Goal: Register for event/course

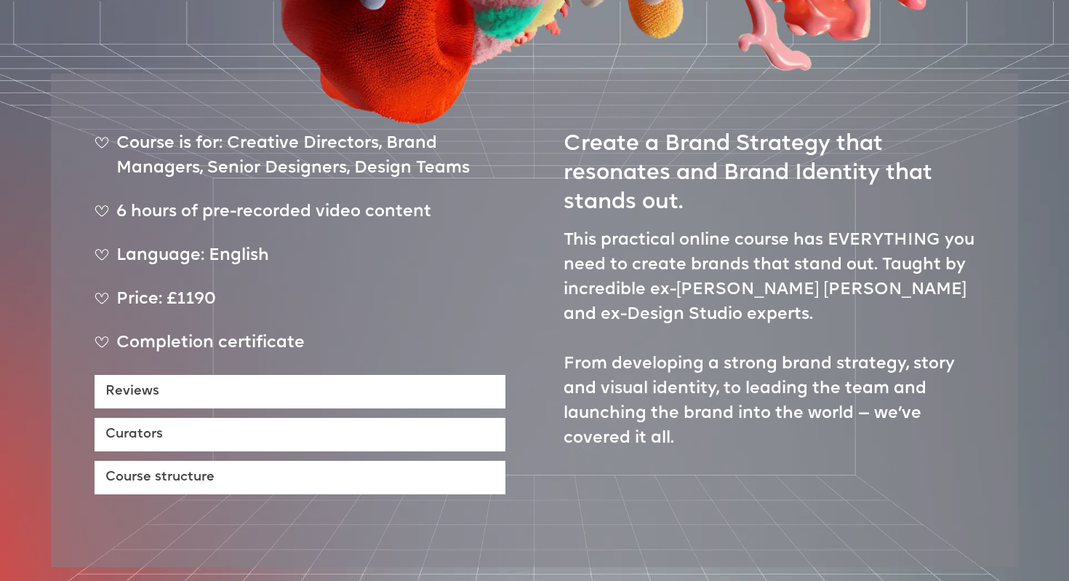
scroll to position [572, 0]
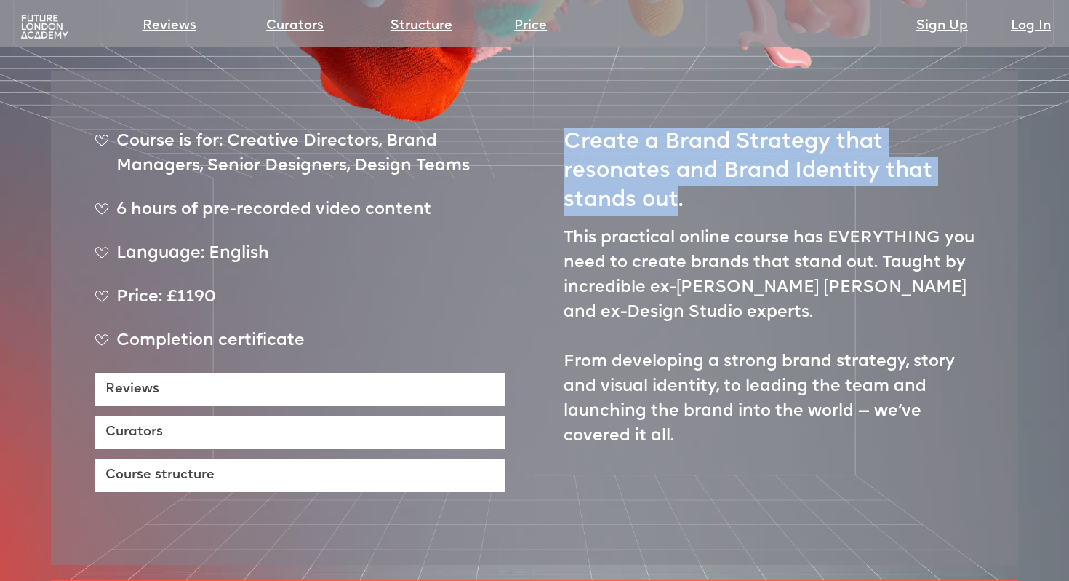
drag, startPoint x: 570, startPoint y: 93, endPoint x: 674, endPoint y: 159, distance: 123.3
click at [674, 159] on h2 "Create a Brand Strategy that resonates and Brand Identity that stands out." at bounding box center [769, 165] width 411 height 100
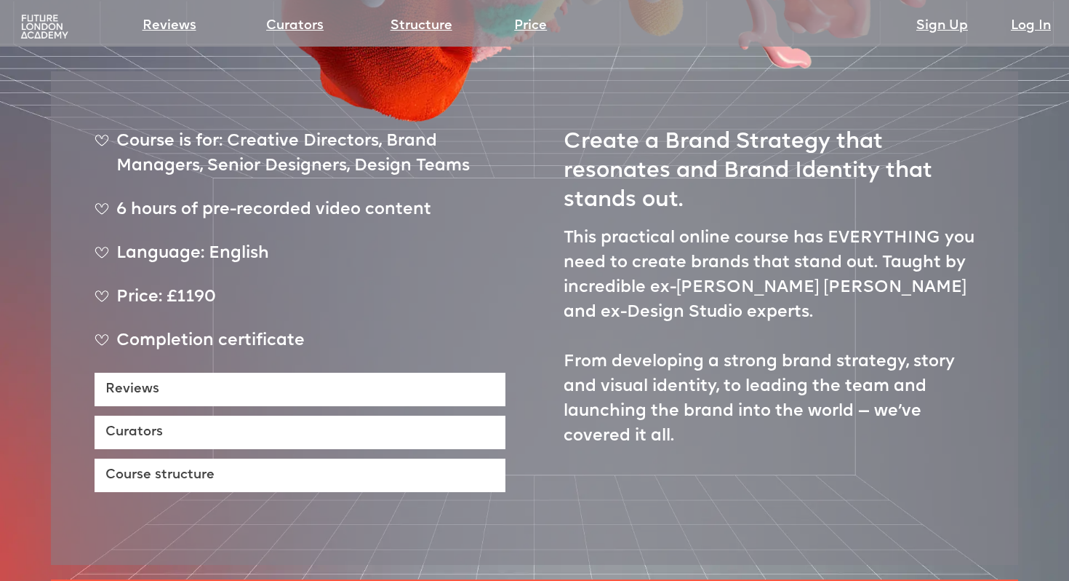
click at [572, 226] on p "This practical online course has EVERYTHING you need to create brands that stan…" at bounding box center [769, 337] width 411 height 223
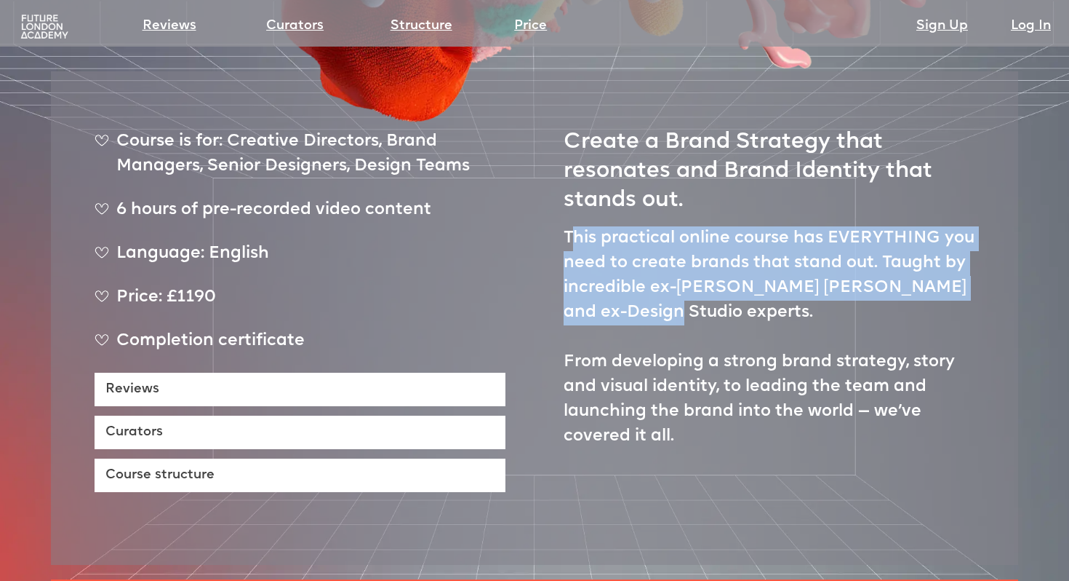
drag, startPoint x: 571, startPoint y: 183, endPoint x: 666, endPoint y: 269, distance: 127.7
click at [666, 269] on p "This practical online course has EVERYTHING you need to create brands that stan…" at bounding box center [769, 337] width 411 height 223
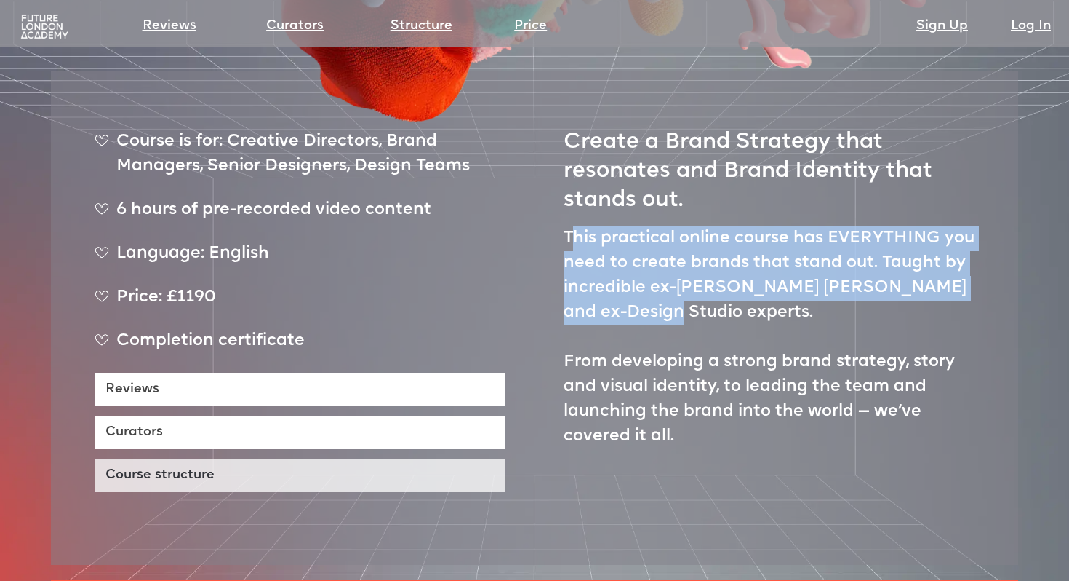
click at [199, 458] on link "Course structure" at bounding box center [300, 474] width 411 height 33
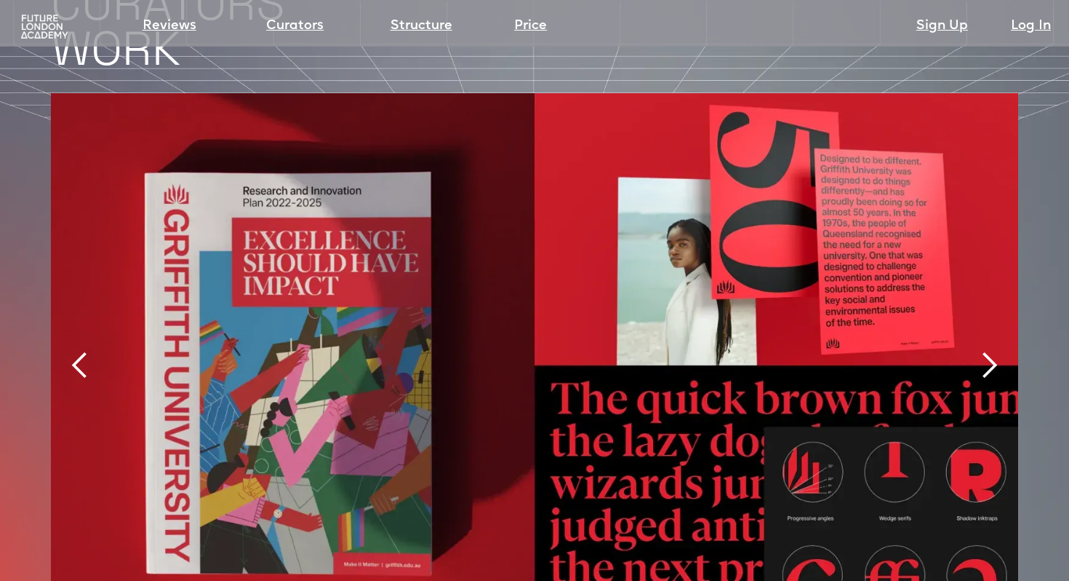
scroll to position [3063, 0]
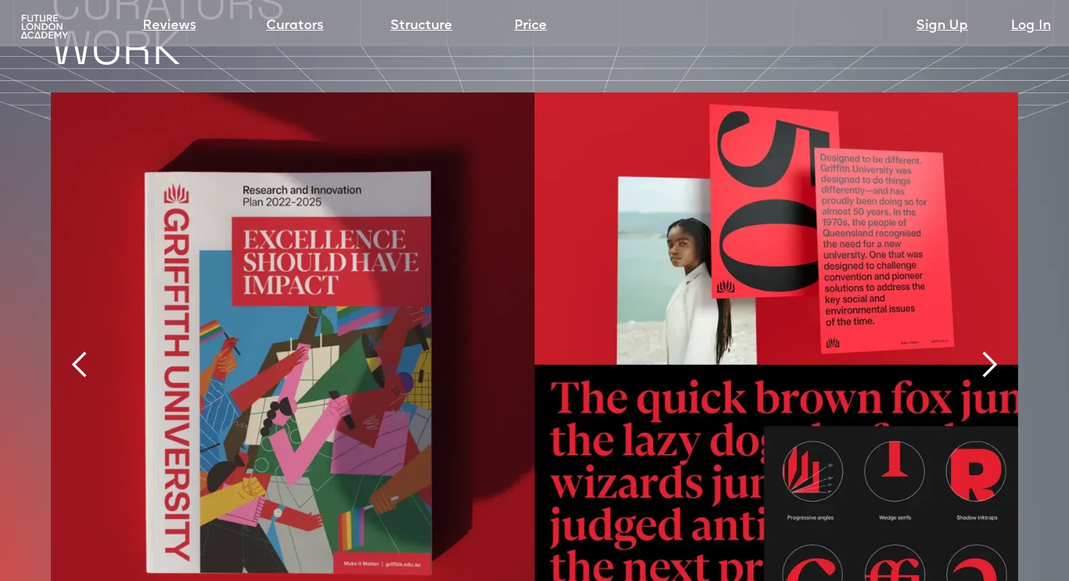
click at [992, 350] on div "next slide" at bounding box center [989, 364] width 29 height 29
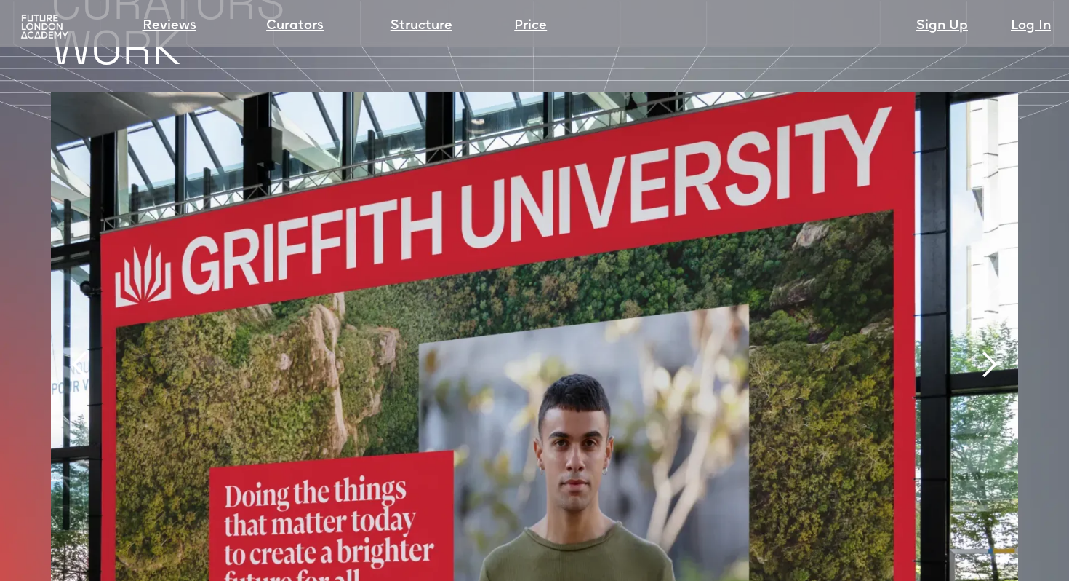
click at [992, 350] on div "next slide" at bounding box center [989, 364] width 29 height 29
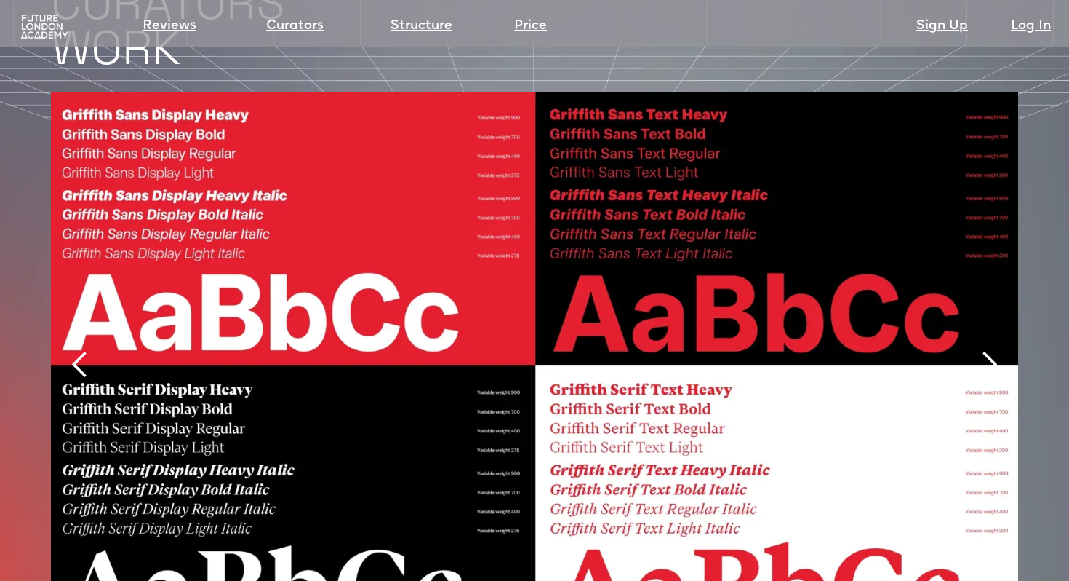
click at [992, 350] on div "next slide" at bounding box center [989, 364] width 29 height 29
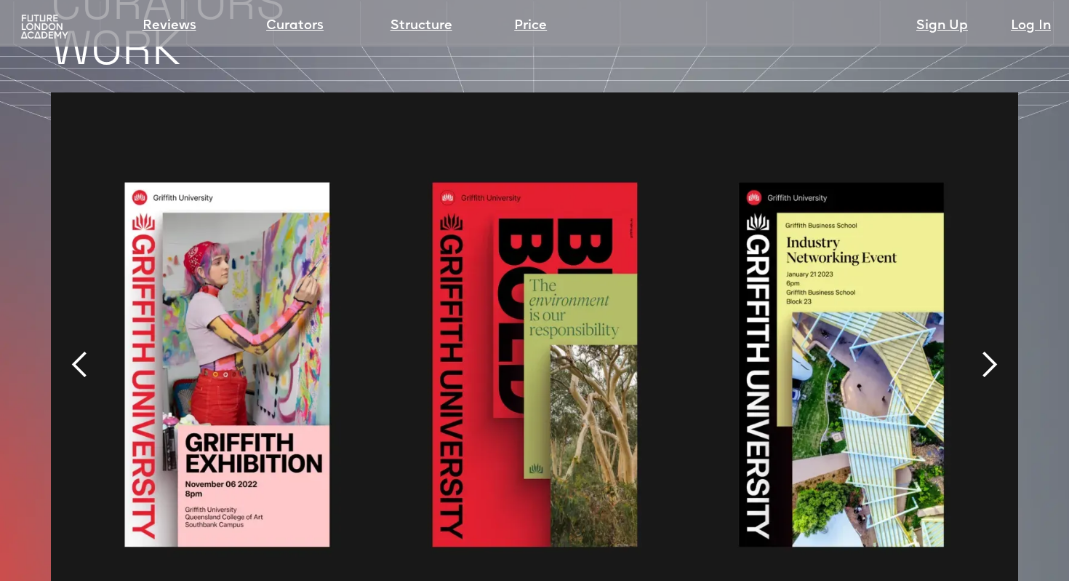
click at [992, 350] on div "next slide" at bounding box center [989, 364] width 29 height 29
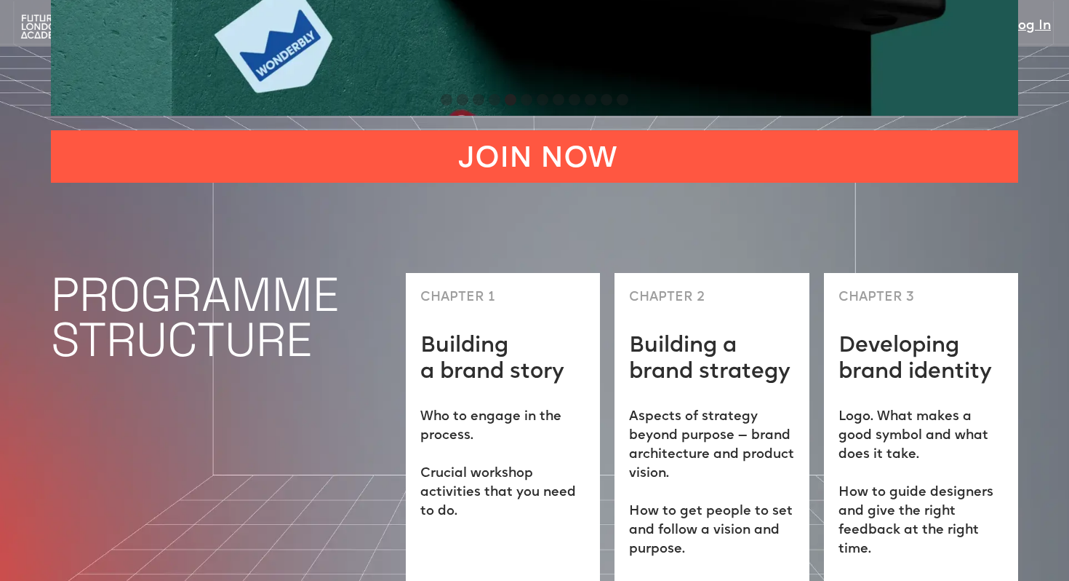
scroll to position [3675, 0]
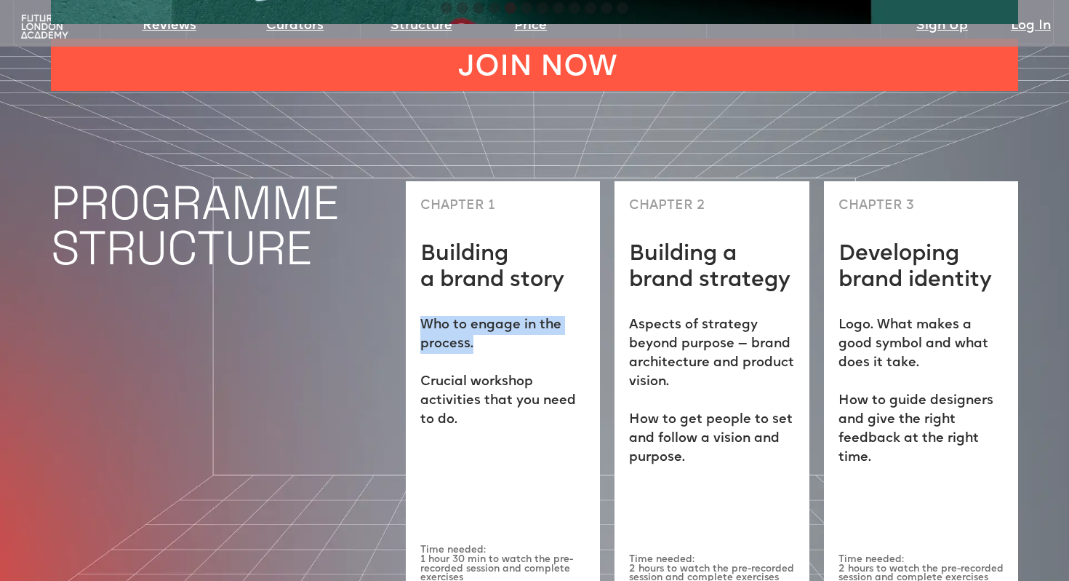
drag, startPoint x: 471, startPoint y: 289, endPoint x: 424, endPoint y: 270, distance: 50.3
click at [424, 316] on p "Who to engage in the process. ‍ Crucial workshop activities that you need to do." at bounding box center [502, 372] width 165 height 113
click at [471, 364] on p "Who to engage in the process. ‍ Crucial workshop activities that you need to do." at bounding box center [502, 372] width 165 height 113
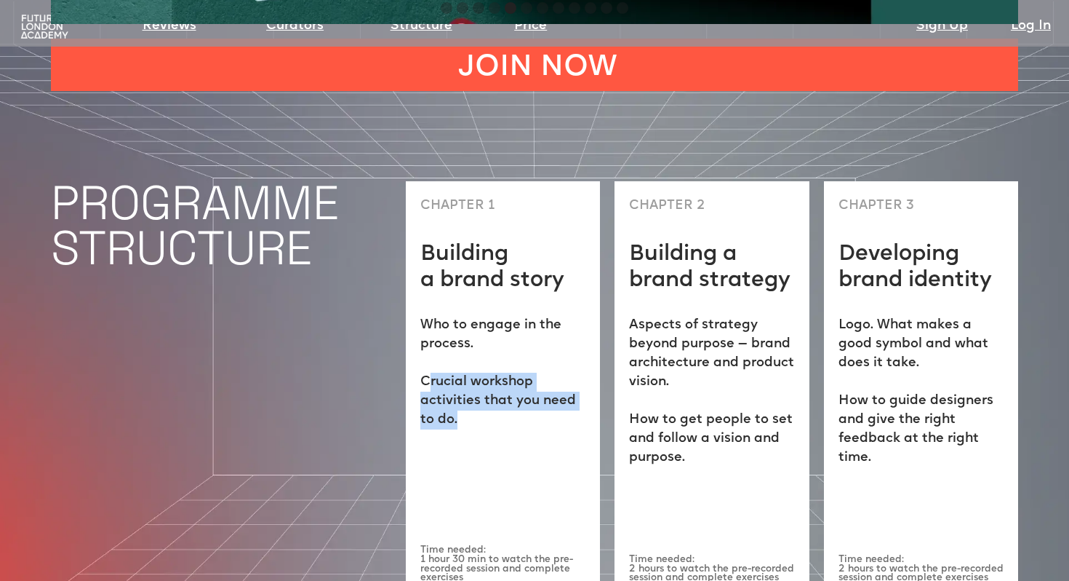
drag, startPoint x: 465, startPoint y: 371, endPoint x: 428, endPoint y: 327, distance: 57.3
click at [428, 327] on p "Who to engage in the process. ‍ Crucial workshop activities that you need to do." at bounding box center [502, 372] width 165 height 113
click at [488, 394] on div "CHAPTER 1 Building a brand story Who to engage in the process. ‍ Crucial worksh…" at bounding box center [503, 389] width 194 height 416
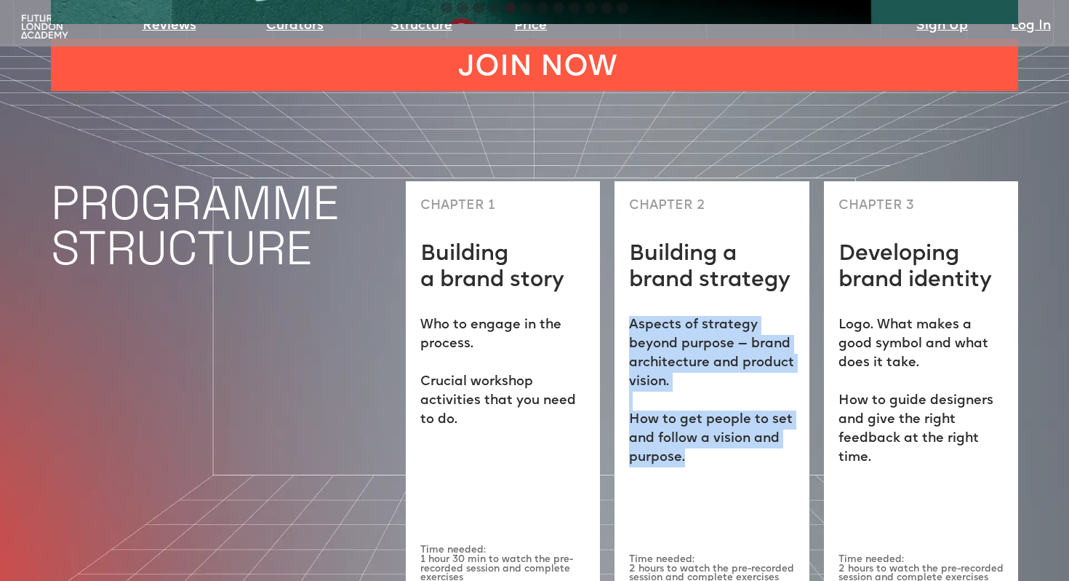
drag, startPoint x: 629, startPoint y: 276, endPoint x: 741, endPoint y: 398, distance: 166.3
click at [741, 398] on p "Aspects of strategy beyond purpose — brand architecture and product vision. ‍ H…" at bounding box center [711, 391] width 165 height 151
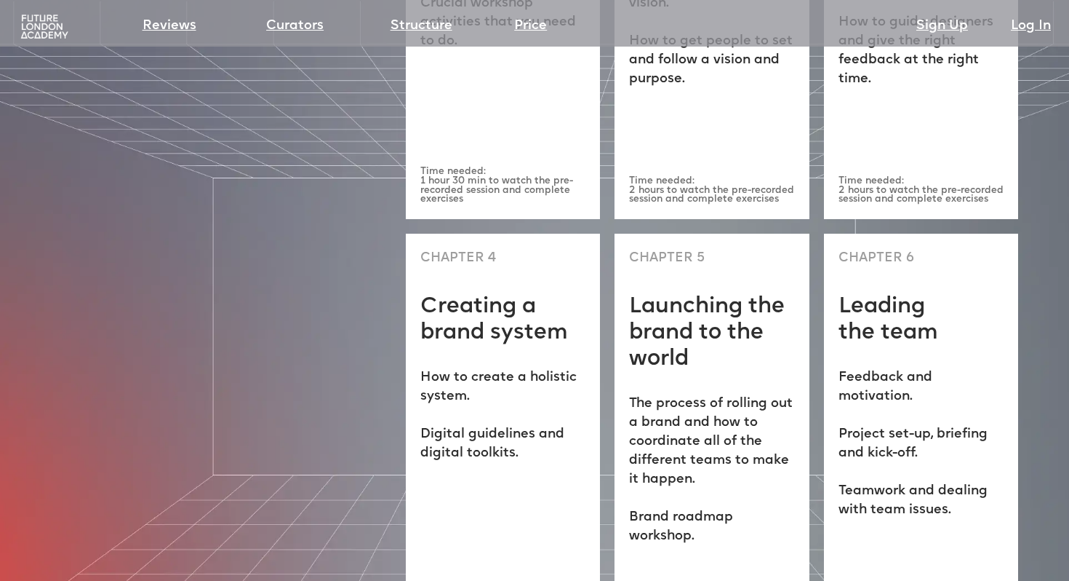
scroll to position [4074, 0]
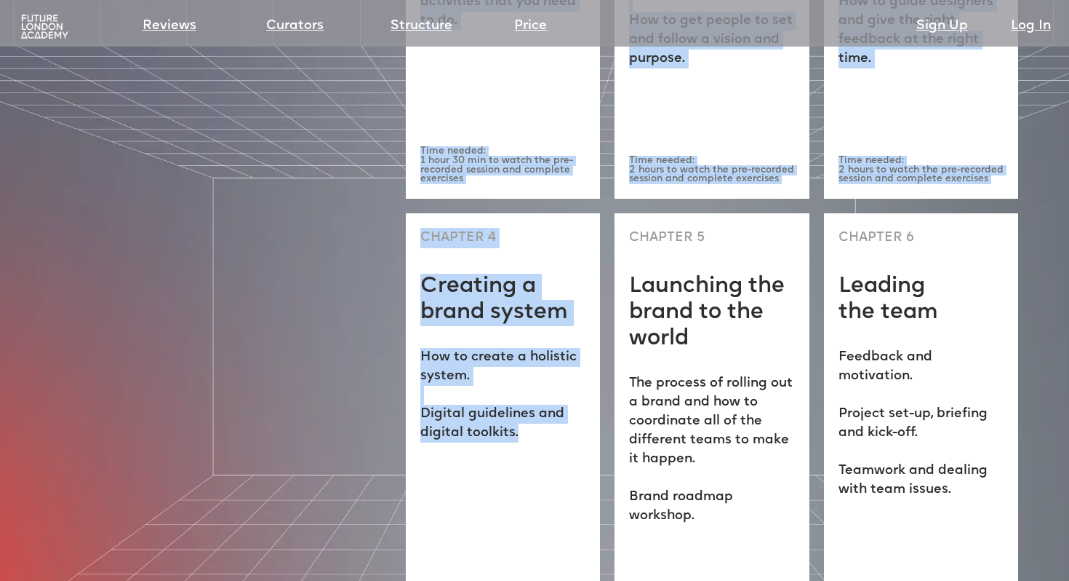
drag, startPoint x: 553, startPoint y: 389, endPoint x: 392, endPoint y: 338, distance: 168.9
click at [392, 338] on div "PROGRAMME STRUCTURE CHAPTER 1 Building a brand story Who to engage in the proce…" at bounding box center [534, 174] width 1069 height 964
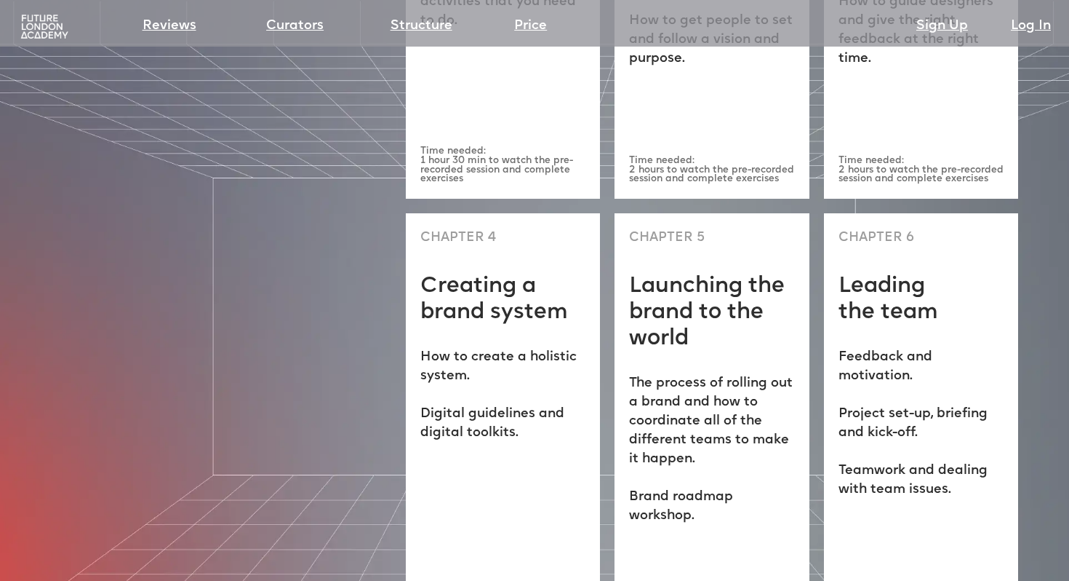
click at [701, 374] on p "The process of rolling out a brand and how to coordinate all of the different t…" at bounding box center [711, 449] width 165 height 151
click at [733, 467] on p "The process of rolling out a brand and how to coordinate all of the different t…" at bounding box center [711, 449] width 165 height 151
drag, startPoint x: 843, startPoint y: 306, endPoint x: 875, endPoint y: 321, distance: 35.2
click at [864, 348] on p "Feedback and motivation. Project set-up, briefing and kick-off. Teamwork and de…" at bounding box center [921, 423] width 165 height 151
drag, startPoint x: 852, startPoint y: 367, endPoint x: 905, endPoint y: 385, distance: 55.9
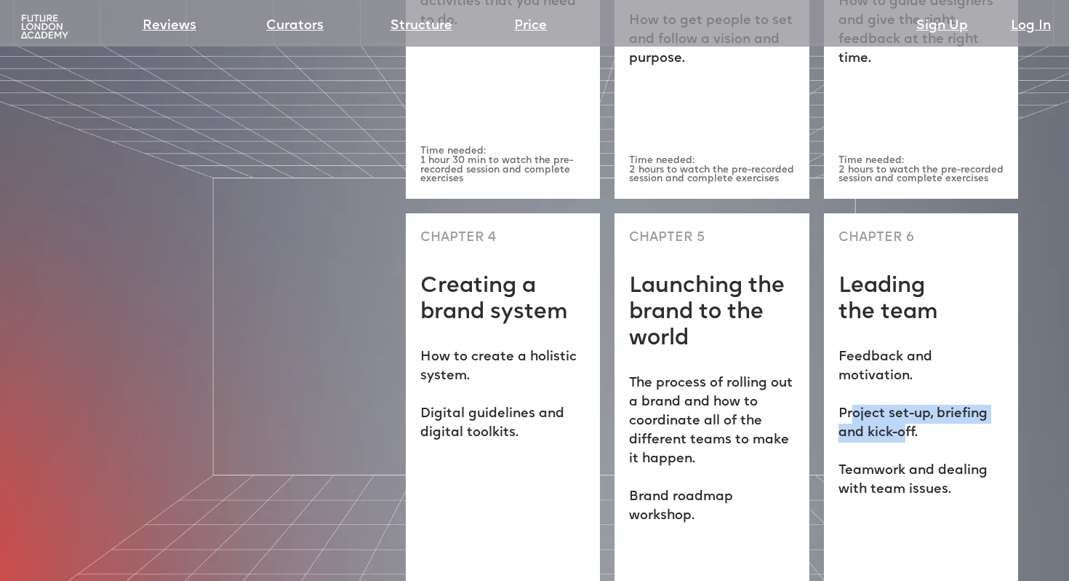
click at [905, 385] on p "Feedback and motivation. Project set-up, briefing and kick-off. Teamwork and de…" at bounding box center [921, 423] width 165 height 151
click at [857, 417] on p "Feedback and motivation. Project set-up, briefing and kick-off. Teamwork and de…" at bounding box center [921, 423] width 165 height 151
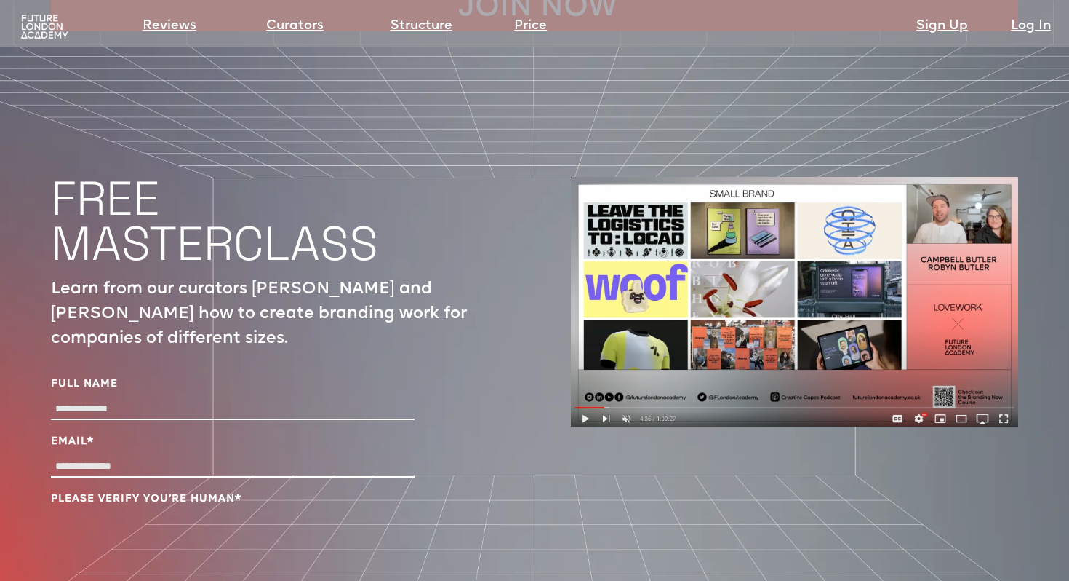
scroll to position [4764, 0]
click at [150, 378] on div "Full Name" at bounding box center [233, 401] width 364 height 47
click at [137, 399] on input "Full Name" at bounding box center [233, 409] width 364 height 21
type input "**********"
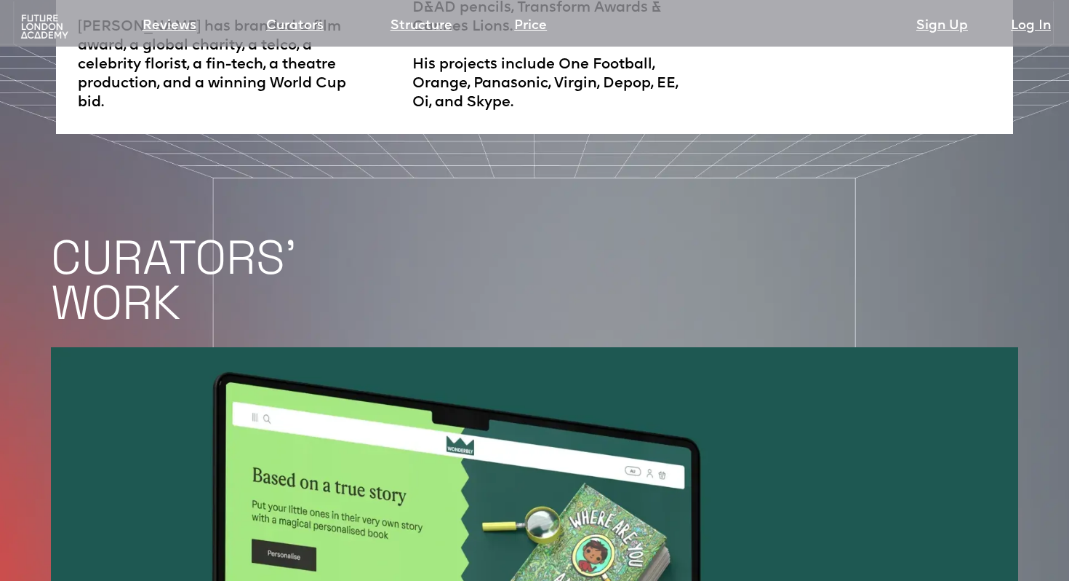
scroll to position [3006, 0]
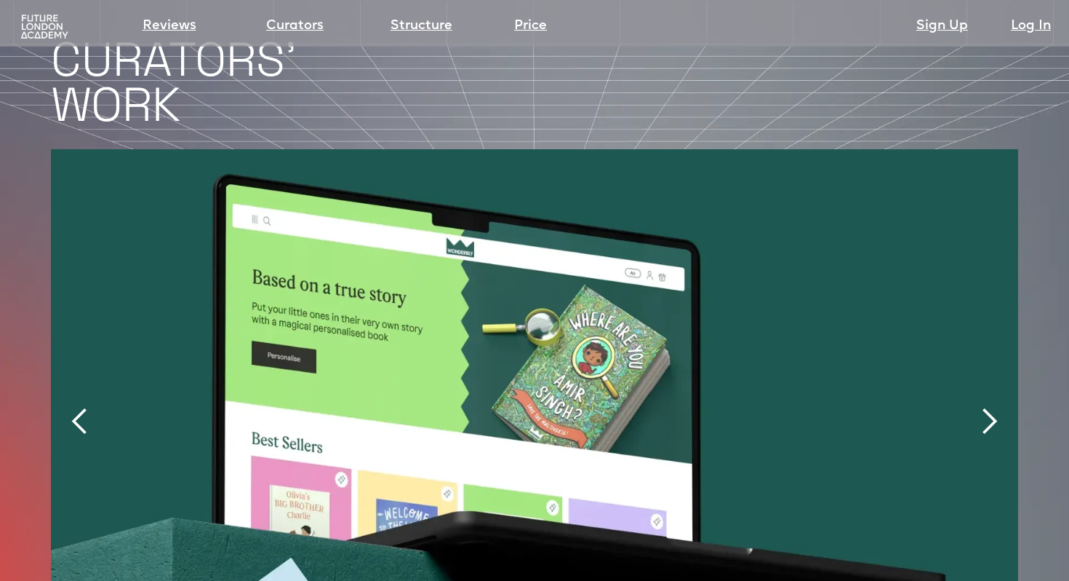
drag, startPoint x: 866, startPoint y: 277, endPoint x: 57, endPoint y: 28, distance: 845.9
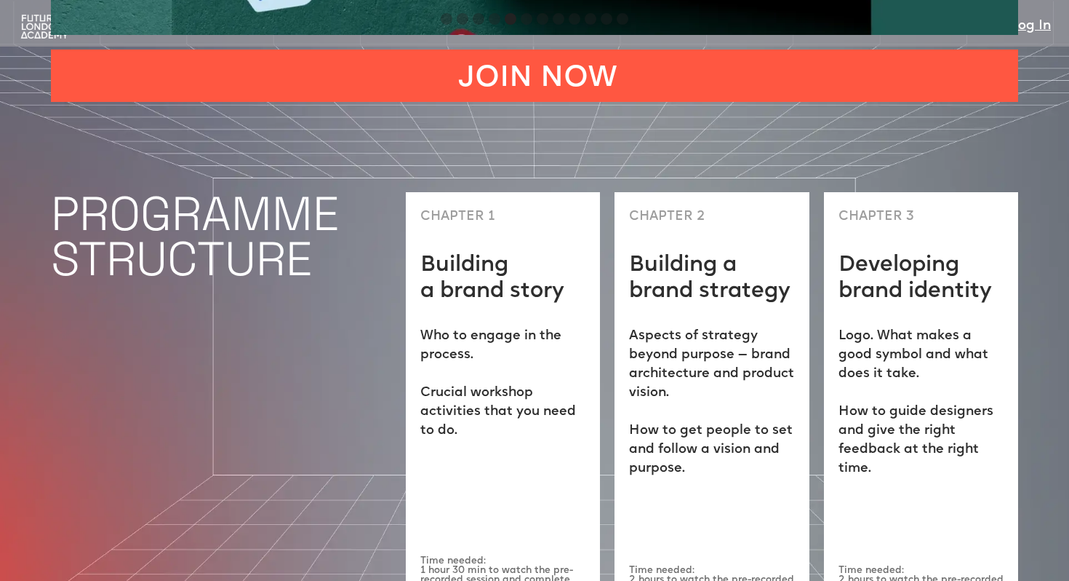
scroll to position [3552, 0]
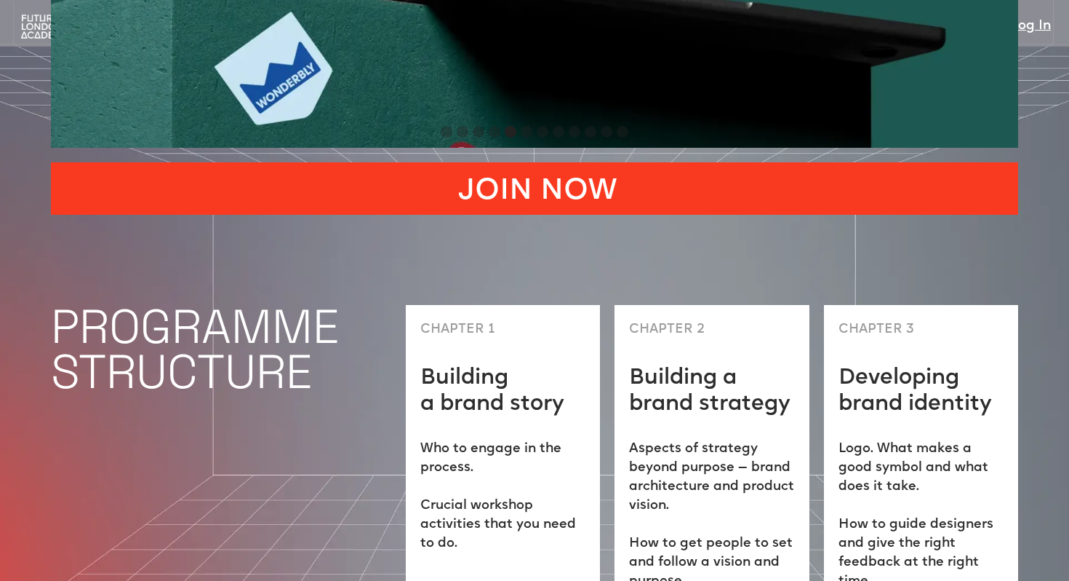
click at [519, 162] on link "JOIN NOW" at bounding box center [535, 188] width 968 height 52
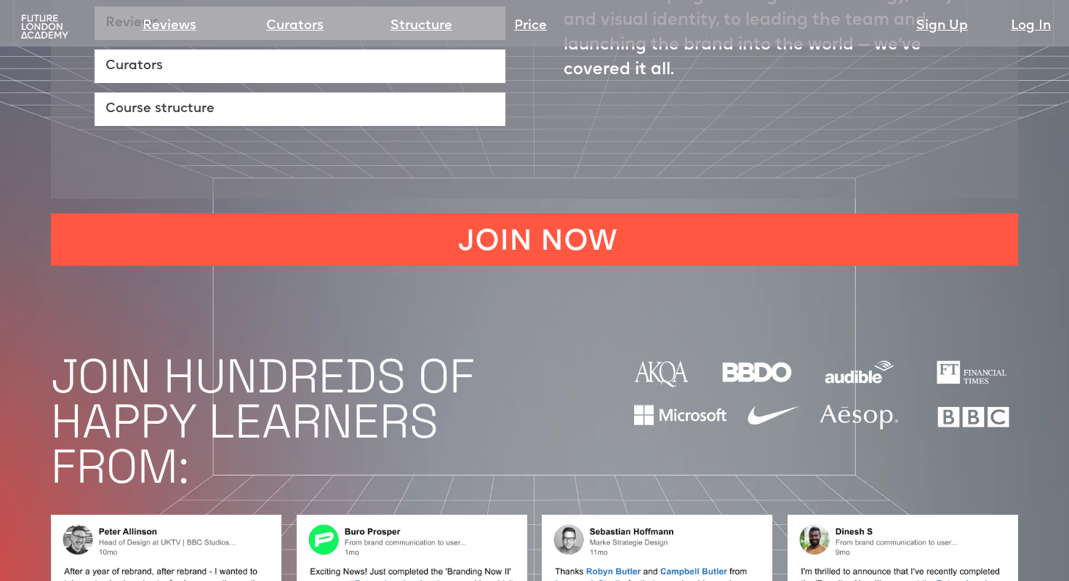
scroll to position [0, 0]
